Goal: Task Accomplishment & Management: Use online tool/utility

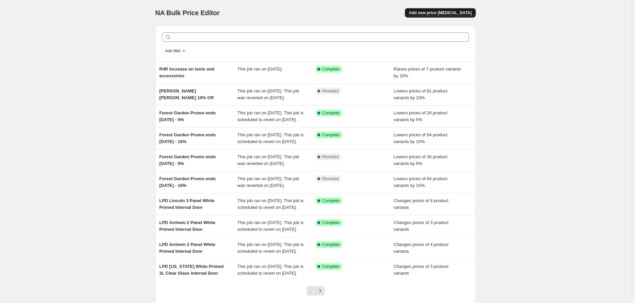
click at [449, 10] on span "Add new price [MEDICAL_DATA]" at bounding box center [440, 12] width 63 height 5
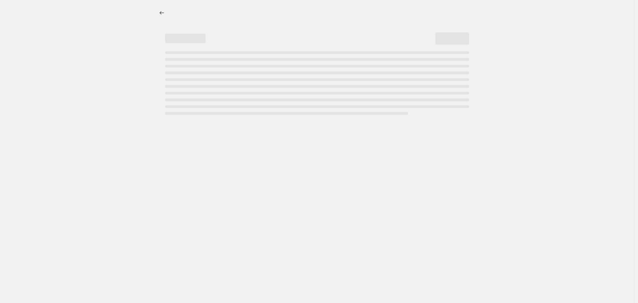
select select "percentage"
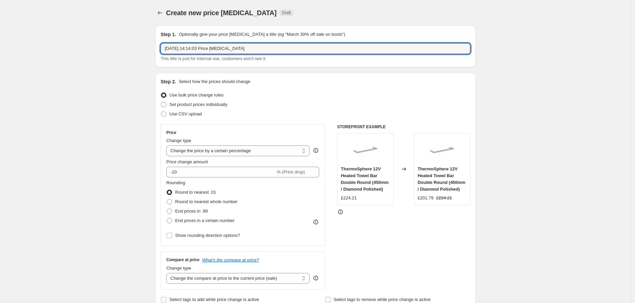
drag, startPoint x: 273, startPoint y: 48, endPoint x: 15, endPoint y: 71, distance: 259.0
type input "Eurodec reduction"
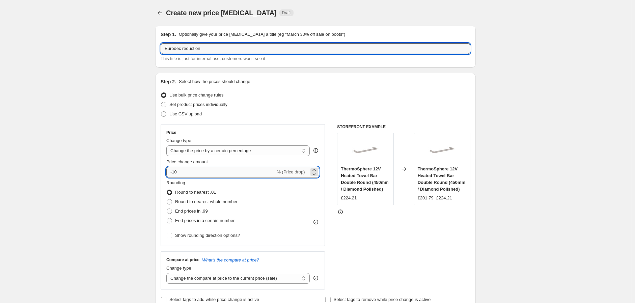
click at [219, 173] on input "-10" at bounding box center [220, 172] width 109 height 11
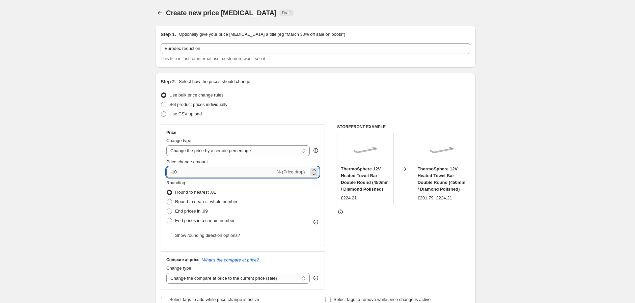
drag, startPoint x: 219, startPoint y: 173, endPoint x: 175, endPoint y: 167, distance: 44.9
click at [175, 167] on input "-10" at bounding box center [220, 172] width 109 height 11
drag, startPoint x: 175, startPoint y: 167, endPoint x: 141, endPoint y: 180, distance: 36.5
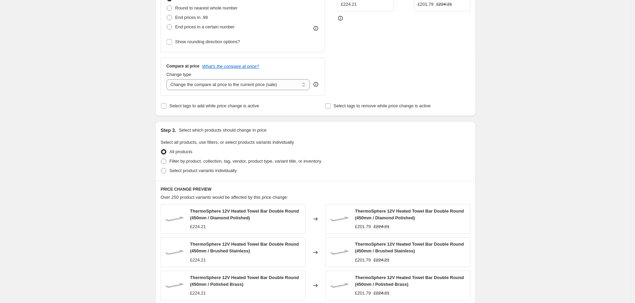
scroll to position [193, 0]
type input "-4"
click at [223, 159] on span "Filter by product, collection, tag, vendor, product type, variant title, or inv…" at bounding box center [245, 161] width 152 height 5
click at [161, 159] on input "Filter by product, collection, tag, vendor, product type, variant title, or inv…" at bounding box center [161, 159] width 0 height 0
radio input "true"
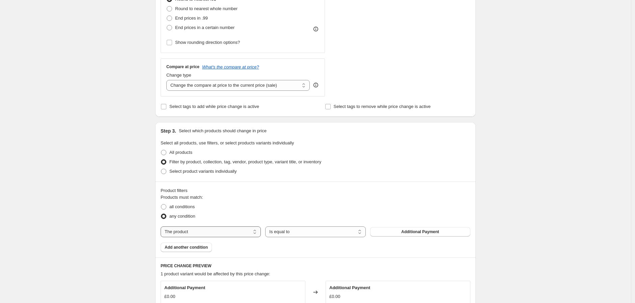
click at [235, 233] on select "The product The product's collection The product's tag The product's vendor The…" at bounding box center [211, 231] width 100 height 11
click at [227, 234] on select "The product The product's collection The product's tag The product's vendor The…" at bounding box center [211, 231] width 100 height 11
select select "vendor"
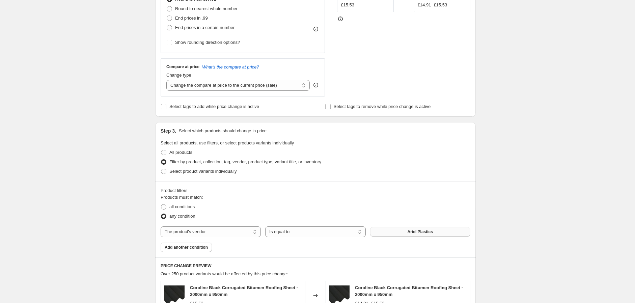
click at [417, 233] on span "Ariel Plastics" at bounding box center [419, 231] width 25 height 5
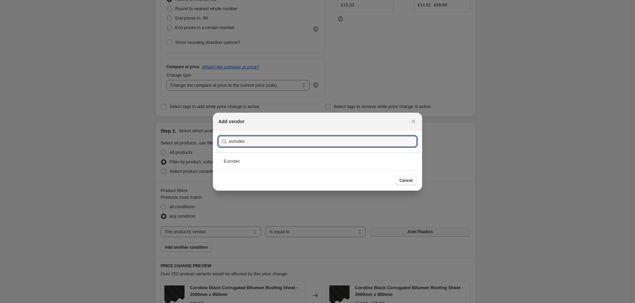
type input "eurodec"
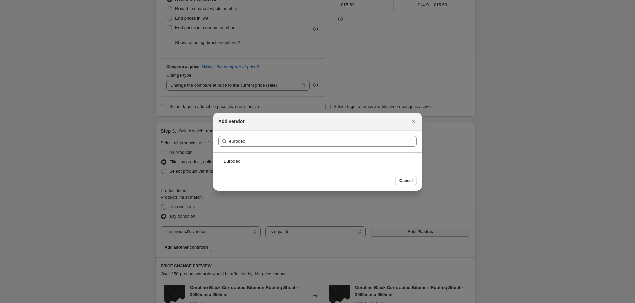
click at [314, 157] on div "Eurodec" at bounding box center [317, 161] width 209 height 18
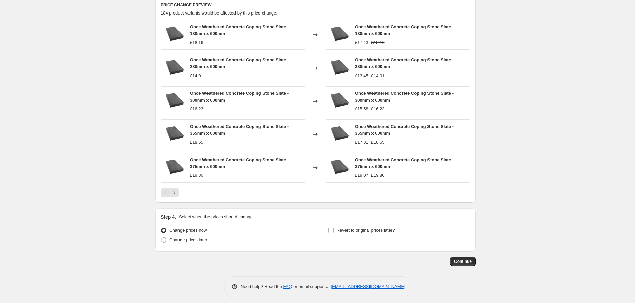
scroll to position [459, 0]
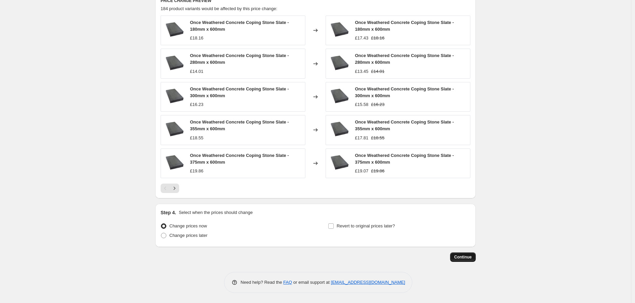
click at [460, 259] on span "Continue" at bounding box center [463, 256] width 18 height 5
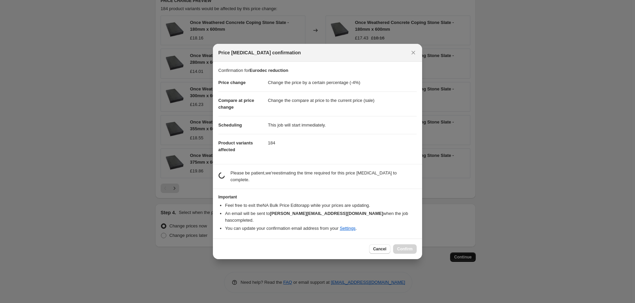
scroll to position [0, 0]
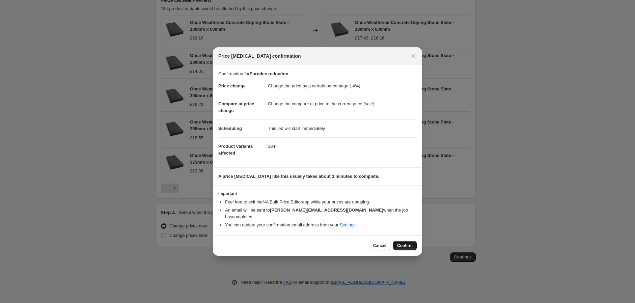
click at [404, 243] on span "Confirm" at bounding box center [405, 245] width 16 height 5
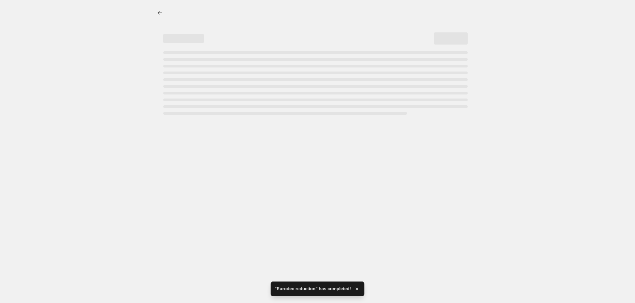
select select "percentage"
select select "vendor"
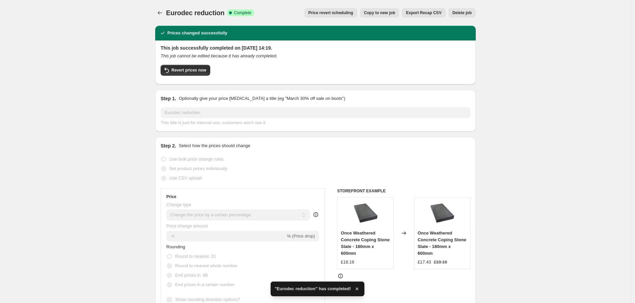
drag, startPoint x: 637, startPoint y: 196, endPoint x: 635, endPoint y: 65, distance: 130.9
click at [635, 65] on html "Home Settings Plans Skip to content Eurodec reduction. This page is ready Eurod…" at bounding box center [317, 151] width 635 height 303
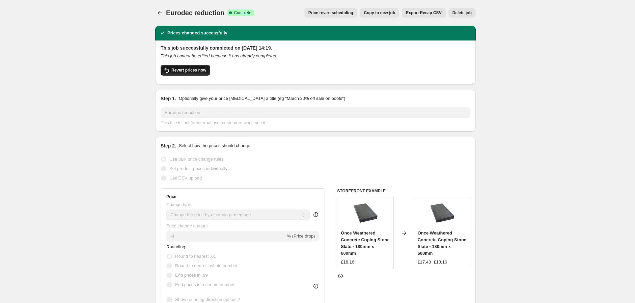
click at [196, 69] on span "Revert prices now" at bounding box center [188, 69] width 35 height 5
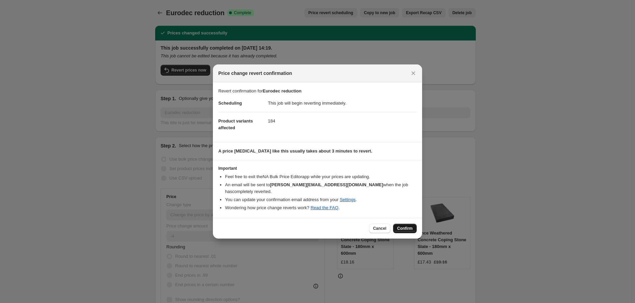
click at [403, 229] on span "Confirm" at bounding box center [405, 228] width 16 height 5
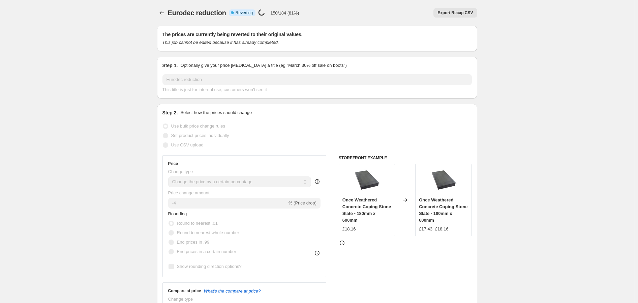
select select "percentage"
select select "vendor"
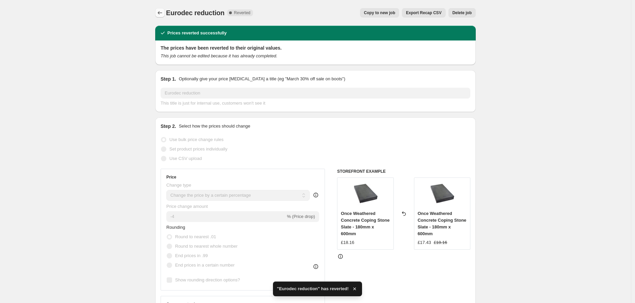
click at [157, 15] on button "Price change jobs" at bounding box center [159, 12] width 9 height 9
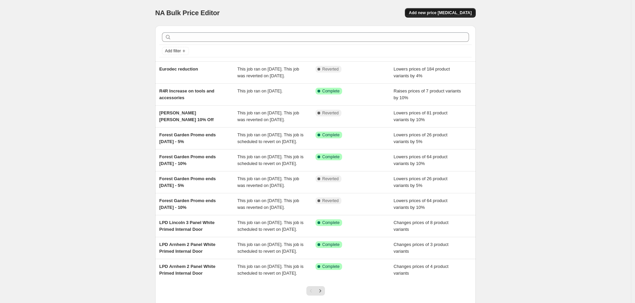
click at [456, 8] on button "Add new price [MEDICAL_DATA]" at bounding box center [440, 12] width 71 height 9
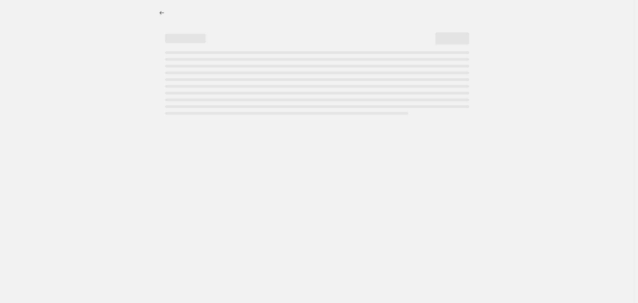
select select "percentage"
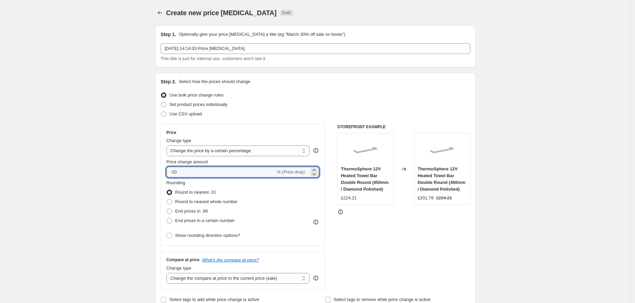
drag, startPoint x: 196, startPoint y: 172, endPoint x: 155, endPoint y: 175, distance: 40.9
type input "4"
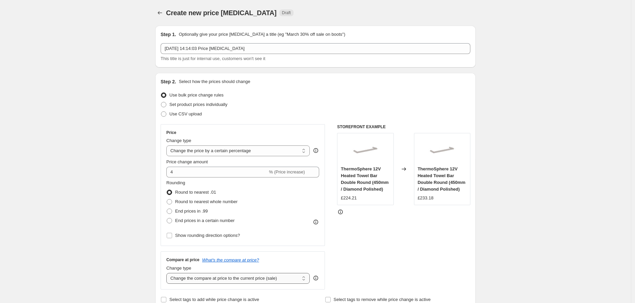
click at [286, 278] on select "Change the compare at price to the current price (sale) Change the compare at p…" at bounding box center [237, 278] width 143 height 11
select select "no_change"
click at [168, 273] on select "Change the compare at price to the current price (sale) Change the compare at p…" at bounding box center [237, 278] width 143 height 11
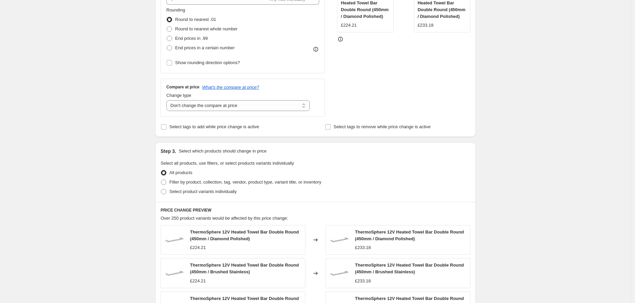
scroll to position [178, 0]
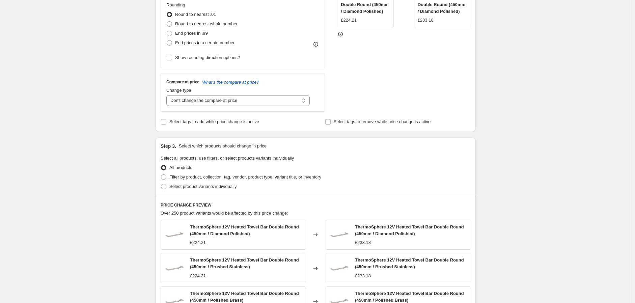
click at [590, 145] on div "Create new price change job. This page is ready Create new price change job Dra…" at bounding box center [315, 164] width 631 height 685
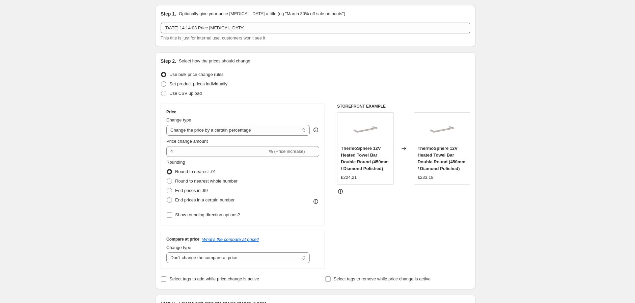
scroll to position [0, 0]
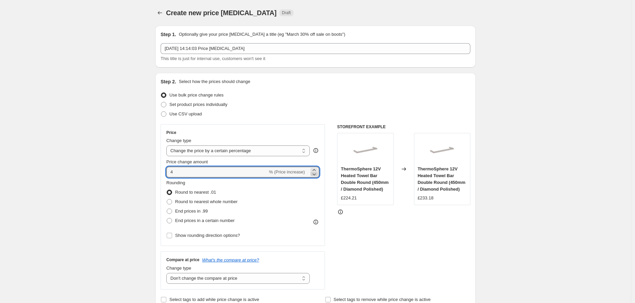
click at [315, 175] on icon at bounding box center [314, 174] width 7 height 7
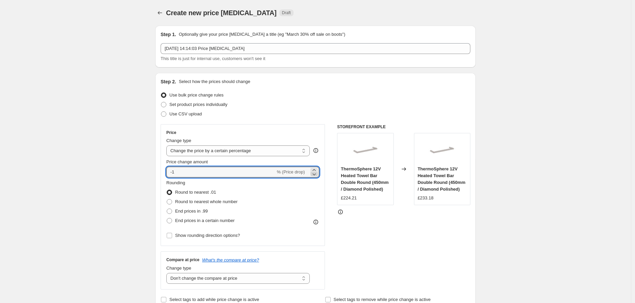
click at [315, 175] on icon at bounding box center [314, 174] width 7 height 7
type input "-4"
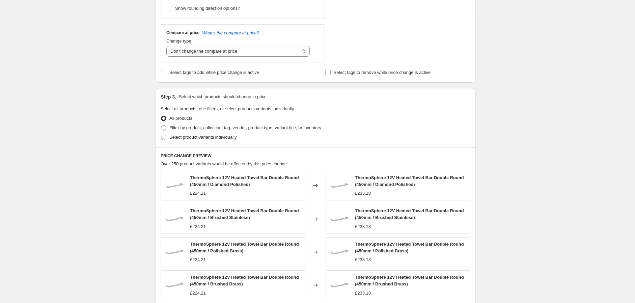
scroll to position [224, 0]
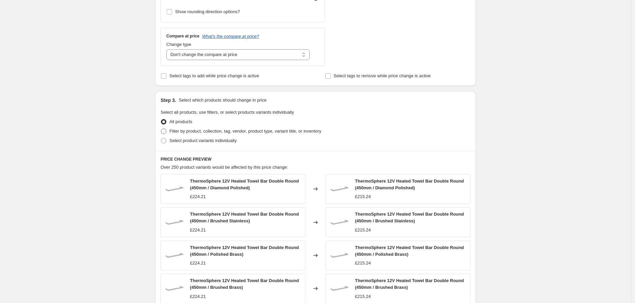
click at [237, 128] on span "Filter by product, collection, tag, vendor, product type, variant title, or inv…" at bounding box center [245, 130] width 152 height 5
click at [161, 128] on input "Filter by product, collection, tag, vendor, product type, variant title, or inv…" at bounding box center [161, 128] width 0 height 0
radio input "true"
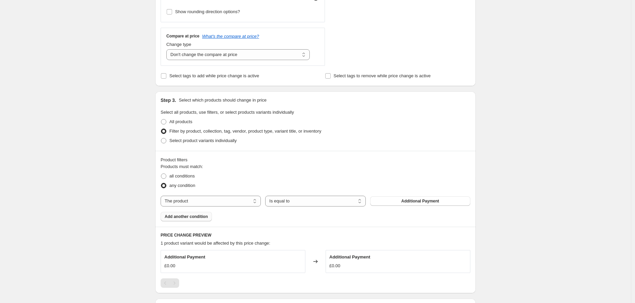
drag, startPoint x: 395, startPoint y: 201, endPoint x: 206, endPoint y: 214, distance: 189.3
click at [203, 217] on div "Products must match: all conditions any condition The product The product's col…" at bounding box center [316, 192] width 310 height 58
click at [217, 201] on select "The product The product's collection The product's tag The product's vendor The…" at bounding box center [211, 201] width 100 height 11
select select "vendor"
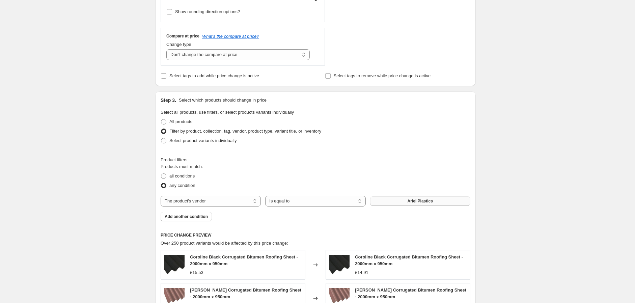
click at [400, 202] on button "Ariel Plastics" at bounding box center [420, 200] width 100 height 9
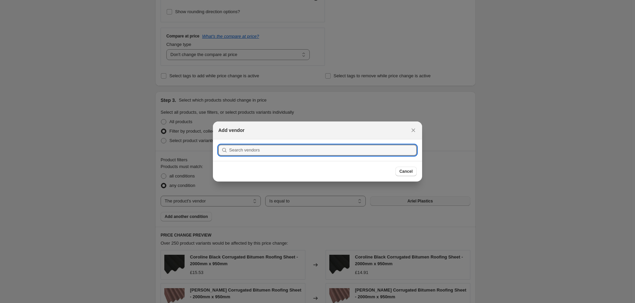
scroll to position [0, 0]
click at [297, 149] on input ":r88:" at bounding box center [322, 150] width 187 height 11
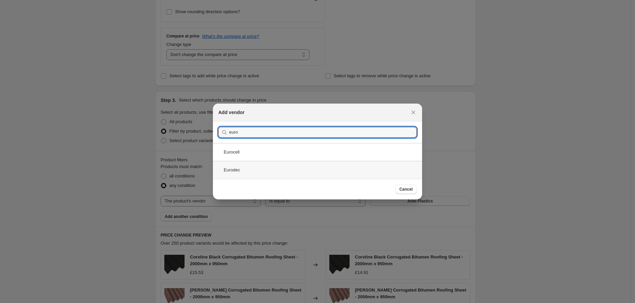
type input "euro"
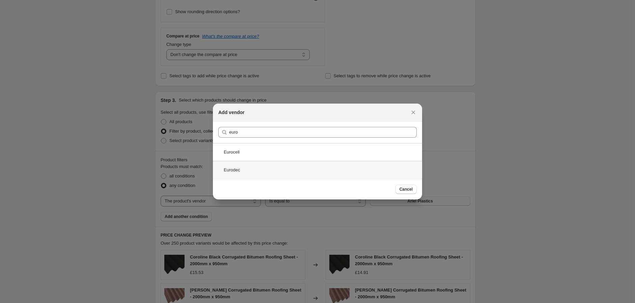
click at [317, 169] on div "Eurodec" at bounding box center [317, 170] width 209 height 18
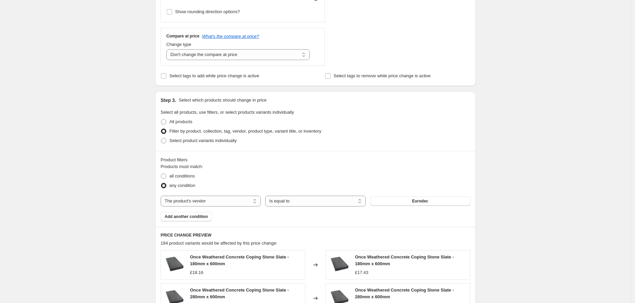
scroll to position [459, 0]
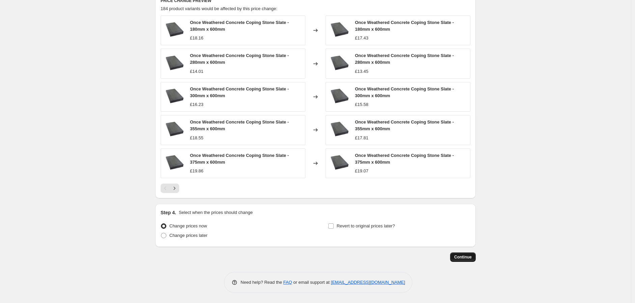
click at [466, 254] on span "Continue" at bounding box center [463, 256] width 18 height 5
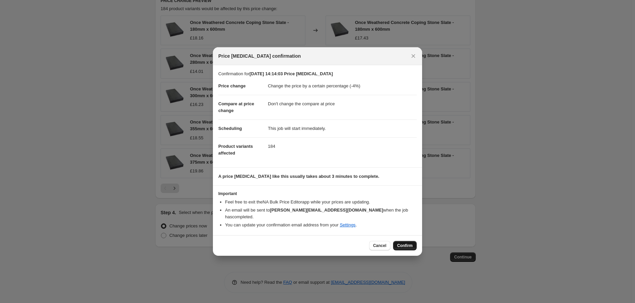
click at [399, 241] on button "Confirm" at bounding box center [405, 245] width 24 height 9
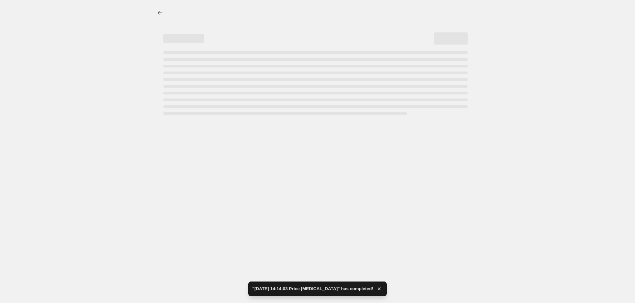
select select "percentage"
select select "no_change"
select select "vendor"
